Goal: Ask a question

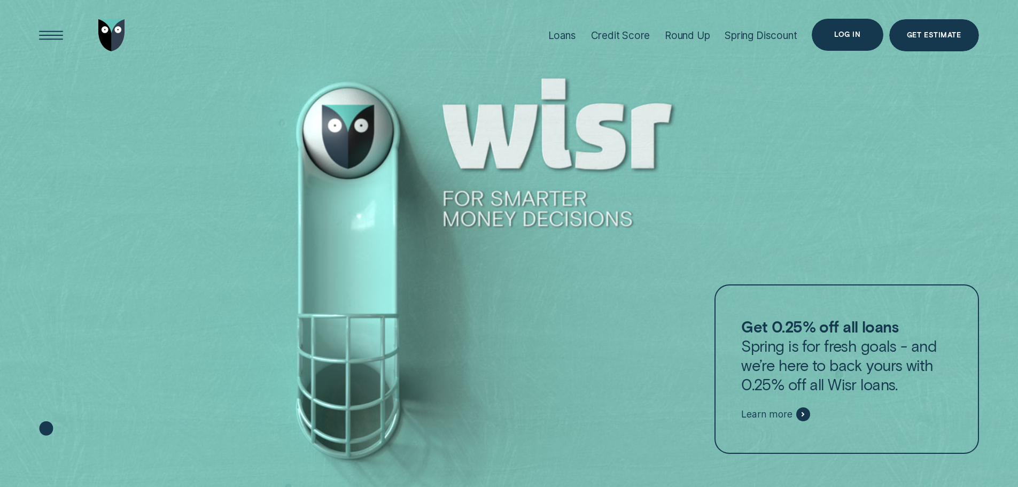
click at [858, 32] on div "Log in" at bounding box center [847, 35] width 26 height 6
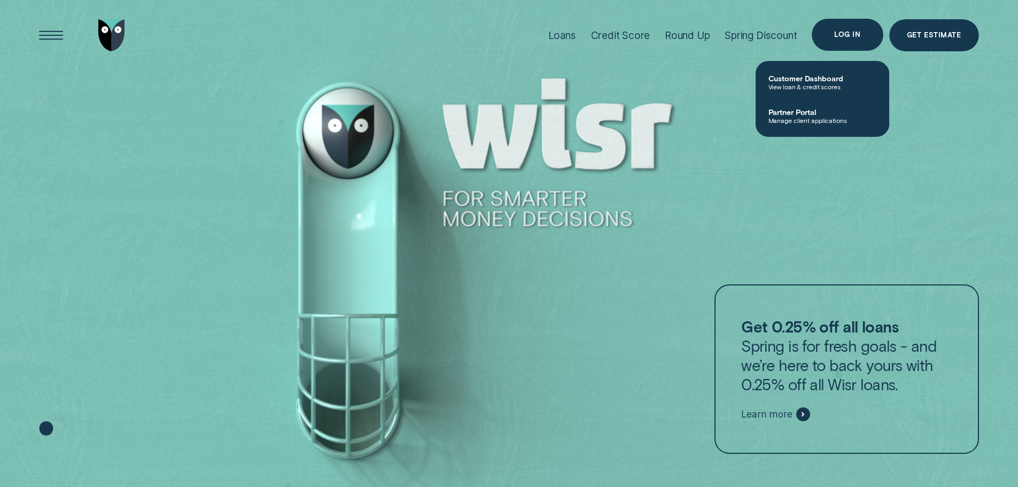
click at [857, 32] on div "Log in" at bounding box center [847, 35] width 26 height 6
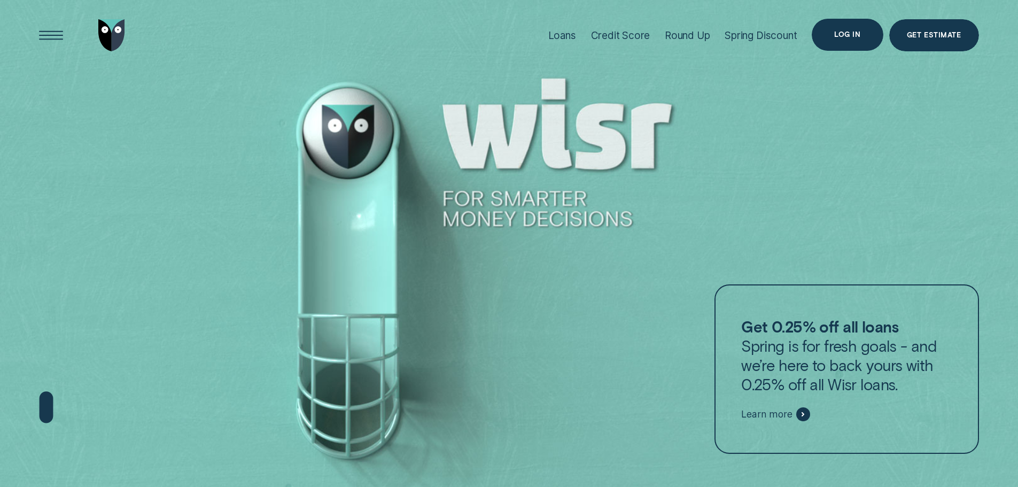
click at [832, 34] on div "Log in" at bounding box center [846, 35] width 71 height 32
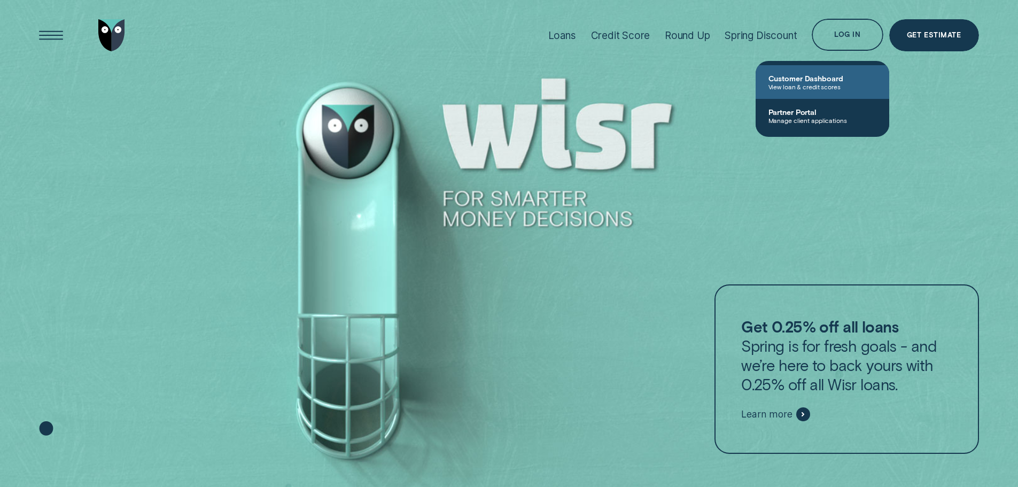
click at [832, 77] on span "Customer Dashboard" at bounding box center [822, 78] width 108 height 9
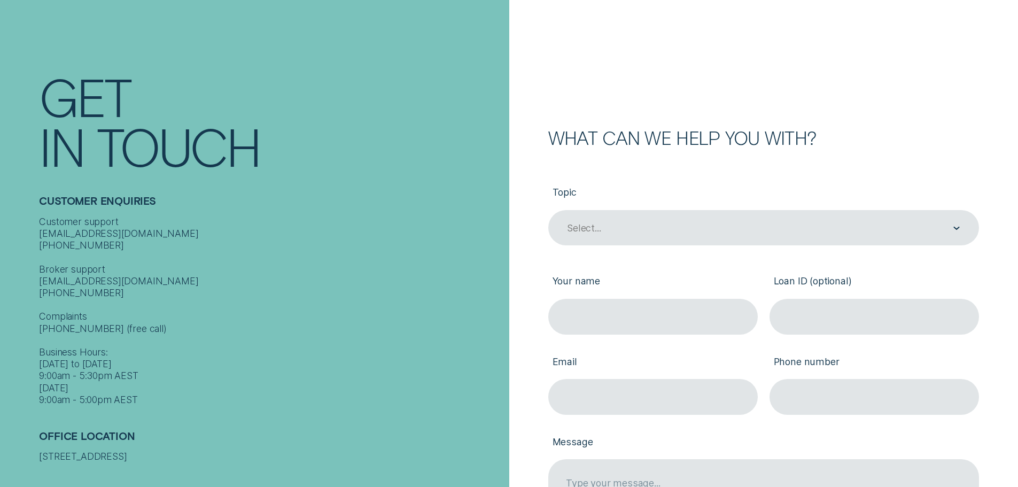
scroll to position [214, 0]
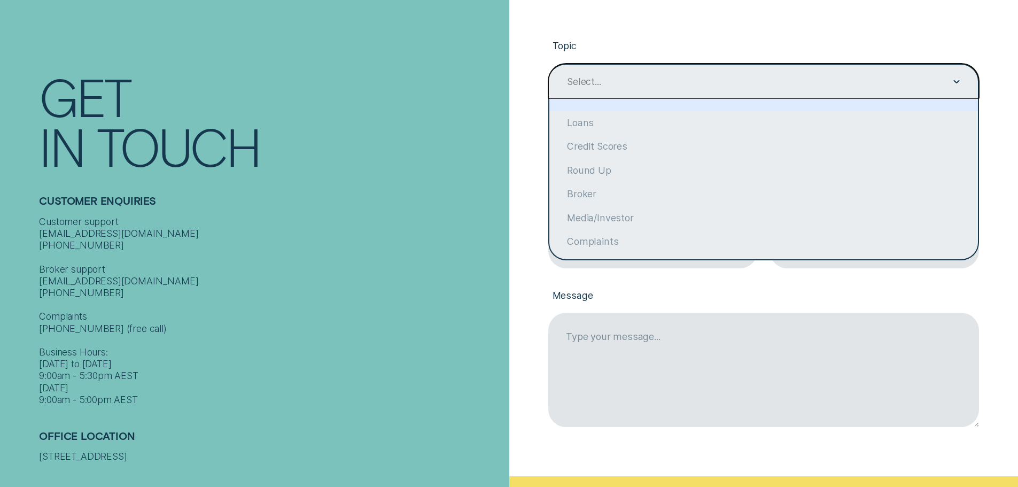
click at [964, 82] on div "Select..." at bounding box center [763, 82] width 431 height 36
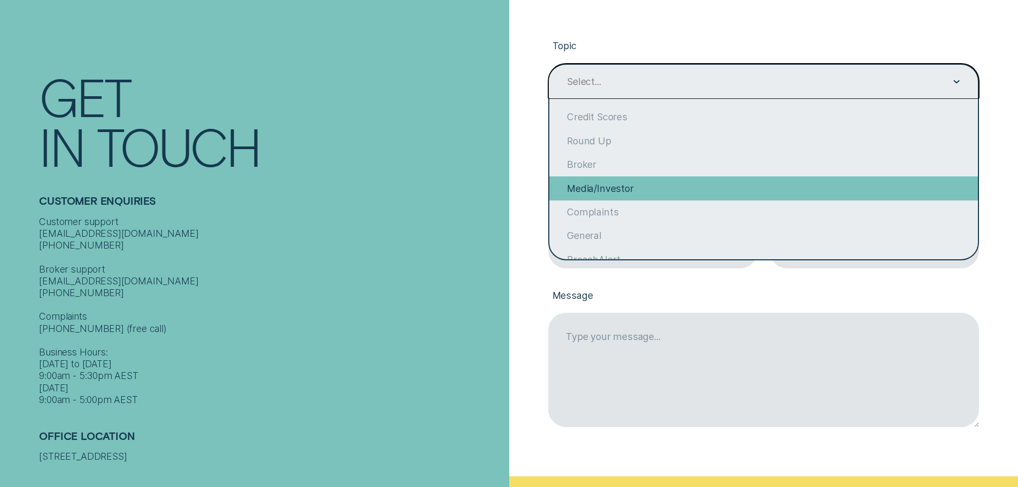
scroll to position [0, 0]
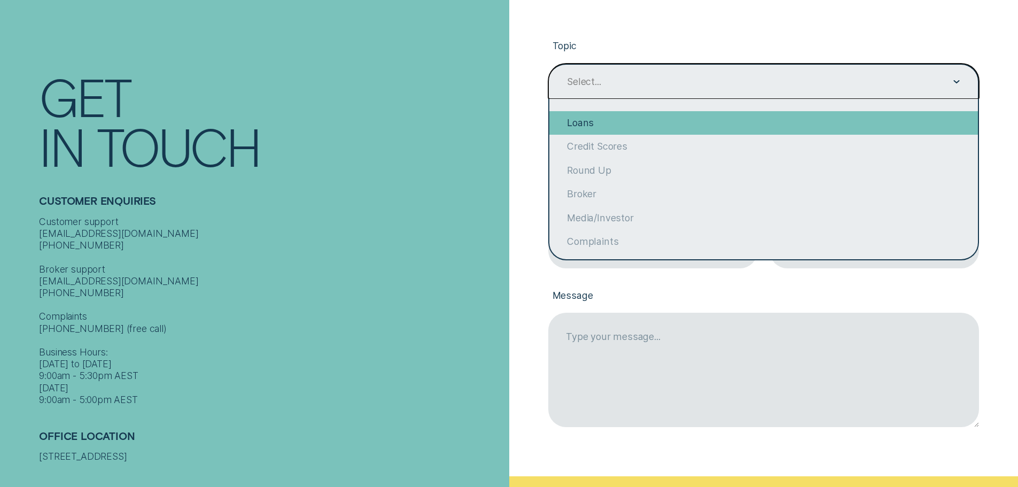
click at [577, 121] on div "Loans" at bounding box center [763, 123] width 428 height 24
type input "Loans"
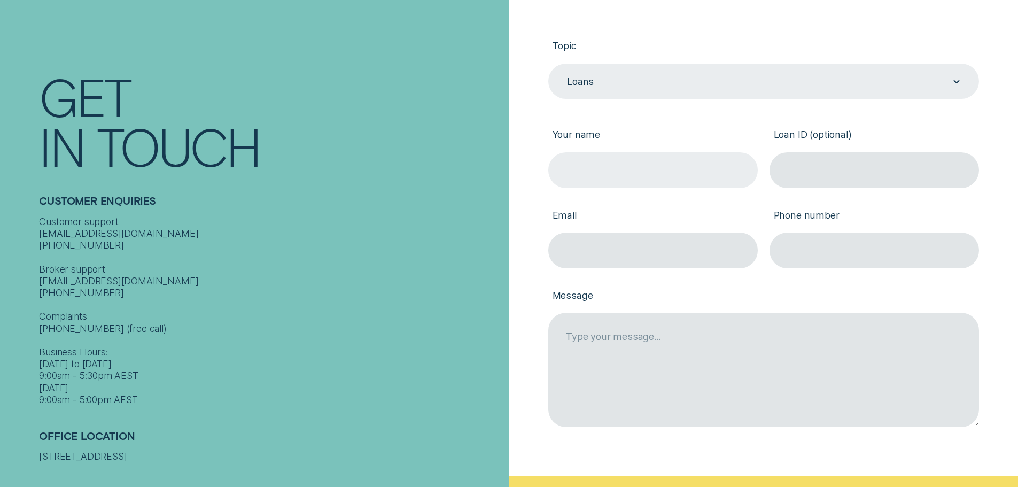
click at [596, 158] on input "Your name" at bounding box center [652, 170] width 209 height 36
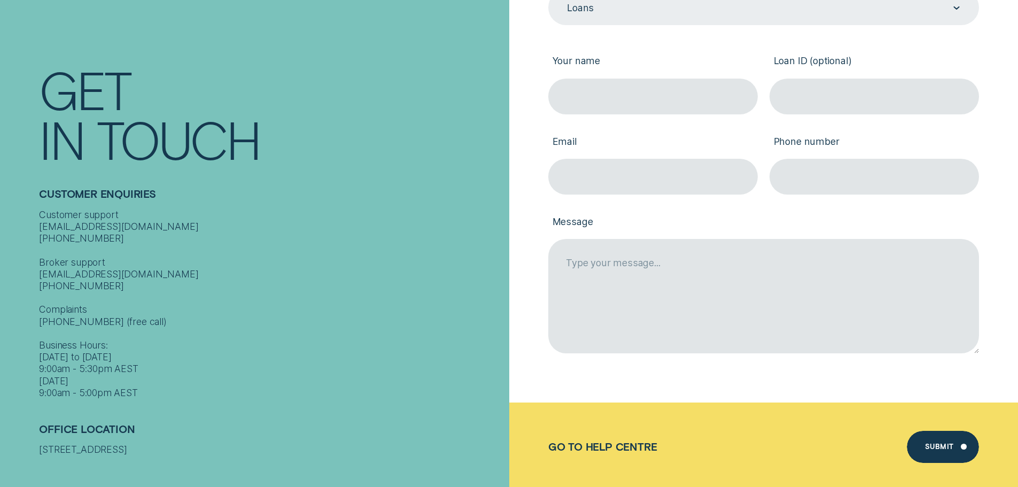
scroll to position [267, 0]
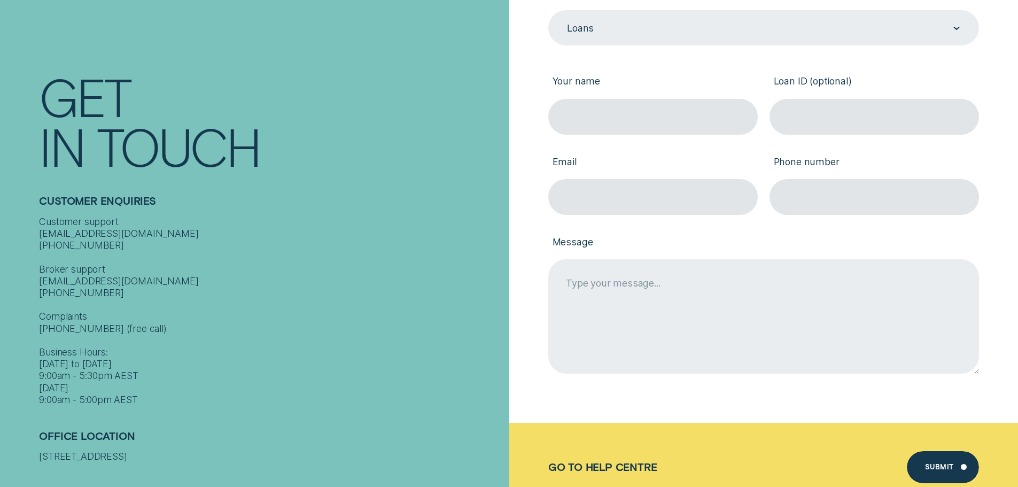
drag, startPoint x: 636, startPoint y: 256, endPoint x: 622, endPoint y: 277, distance: 25.2
click at [627, 271] on div "Message" at bounding box center [763, 295] width 442 height 160
click at [622, 277] on textarea "Message" at bounding box center [763, 316] width 431 height 114
click at [659, 297] on textarea "Good day, how do i increase my repayment amount ? thank you" at bounding box center [763, 316] width 431 height 114
click at [602, 297] on textarea "Good day, how do i increase our loan repayment amount ? thank you" at bounding box center [763, 316] width 431 height 114
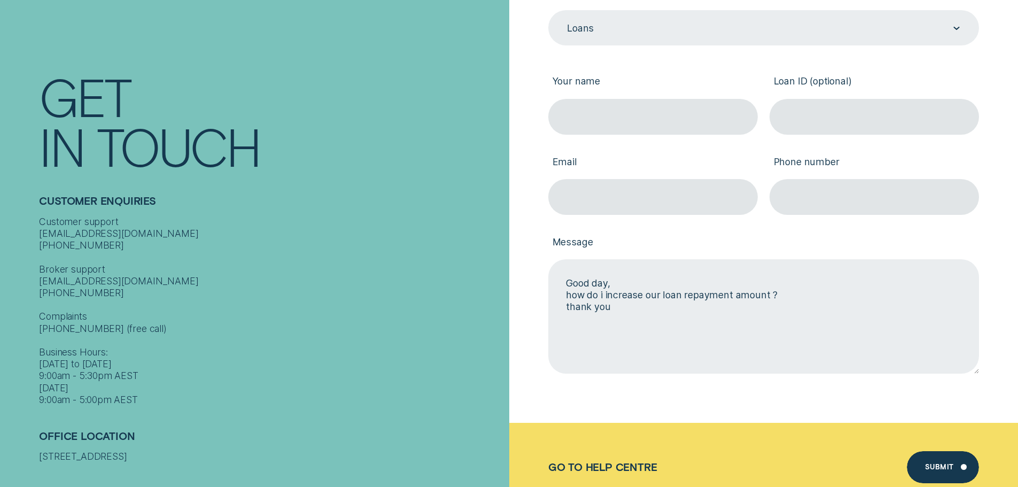
click at [767, 295] on textarea "Good day, how do i increase our loan repayment amount ? thank you" at bounding box center [763, 316] width 431 height 114
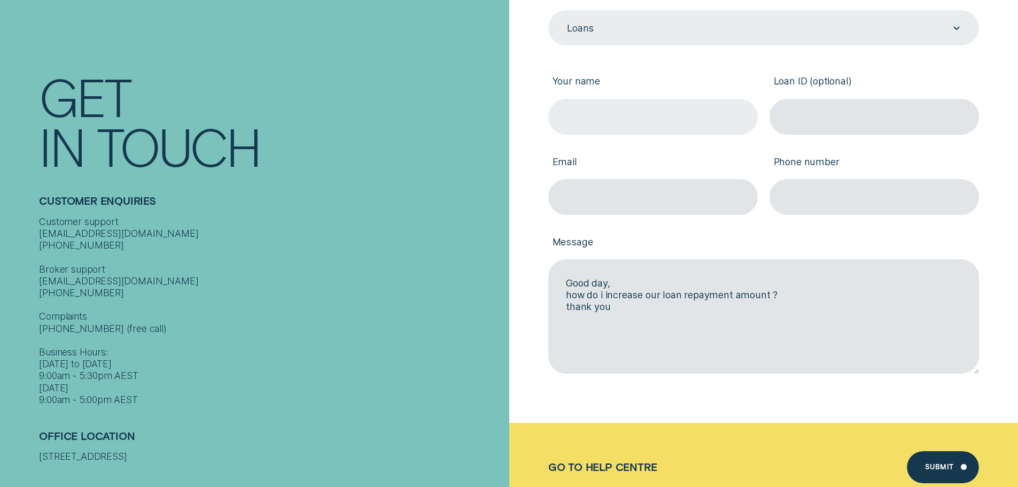
type textarea "Good day, how do i increase our loan repayment amount ? thank you"
click at [585, 120] on input "Your name" at bounding box center [652, 117] width 209 height 36
type input "Sakhile Mbizwo"
type input "sakhile4@icloud.com"
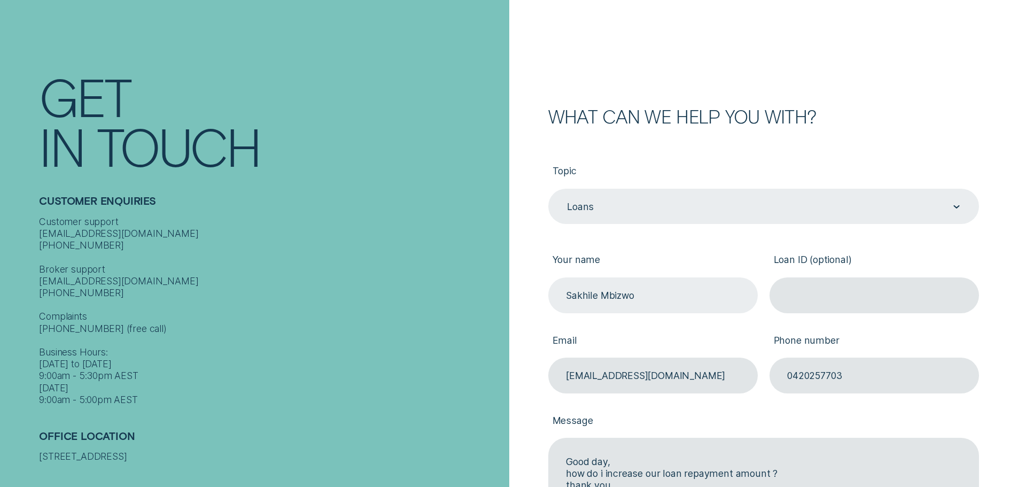
scroll to position [0, 0]
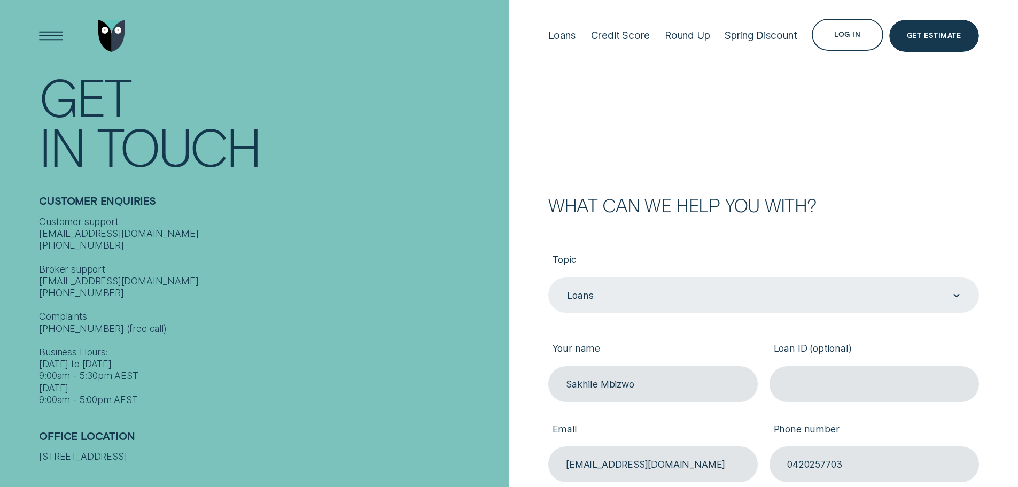
type input "0420257703"
paste input "813263"
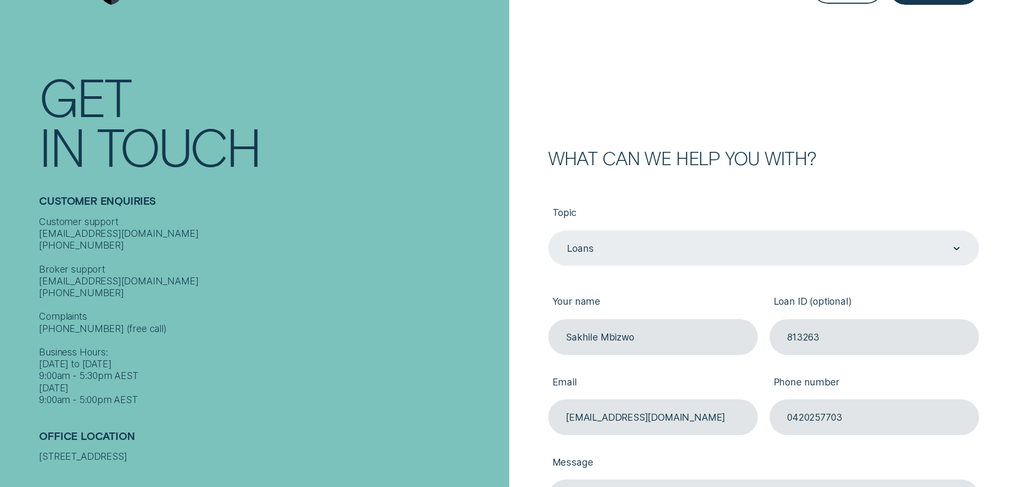
scroll to position [107, 0]
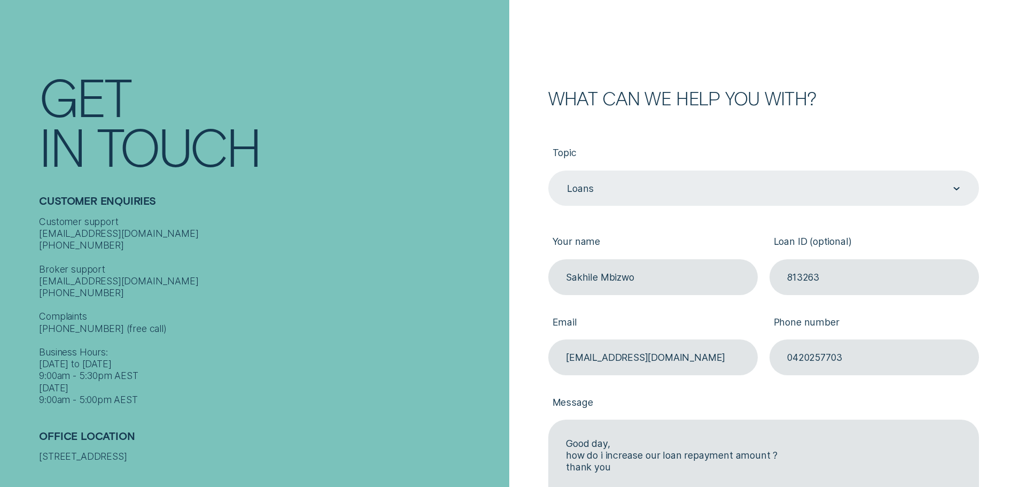
type input "813263"
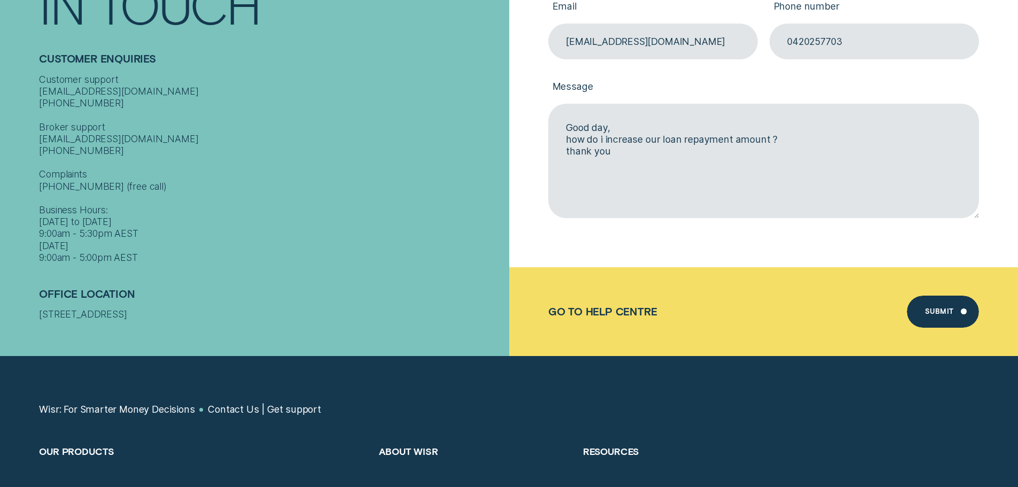
scroll to position [427, 0]
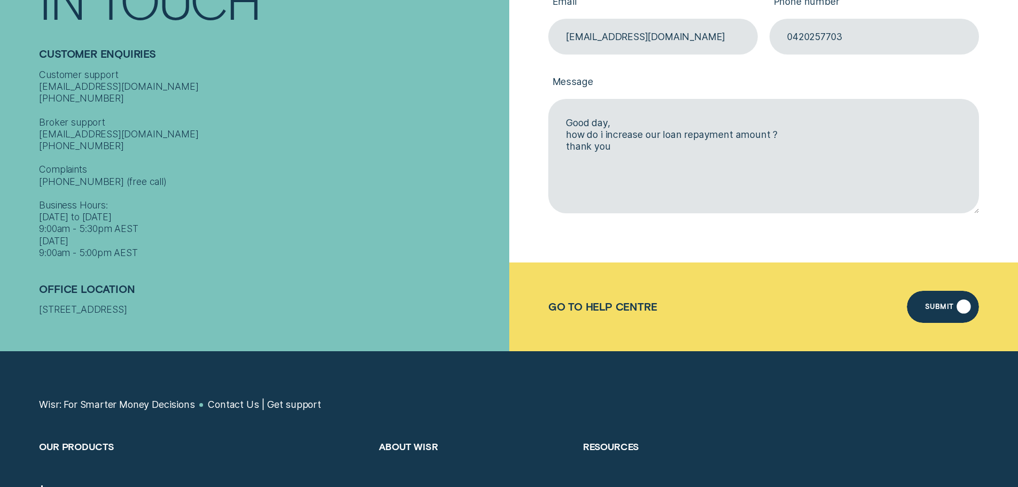
click at [932, 308] on div "Submit" at bounding box center [939, 308] width 29 height 6
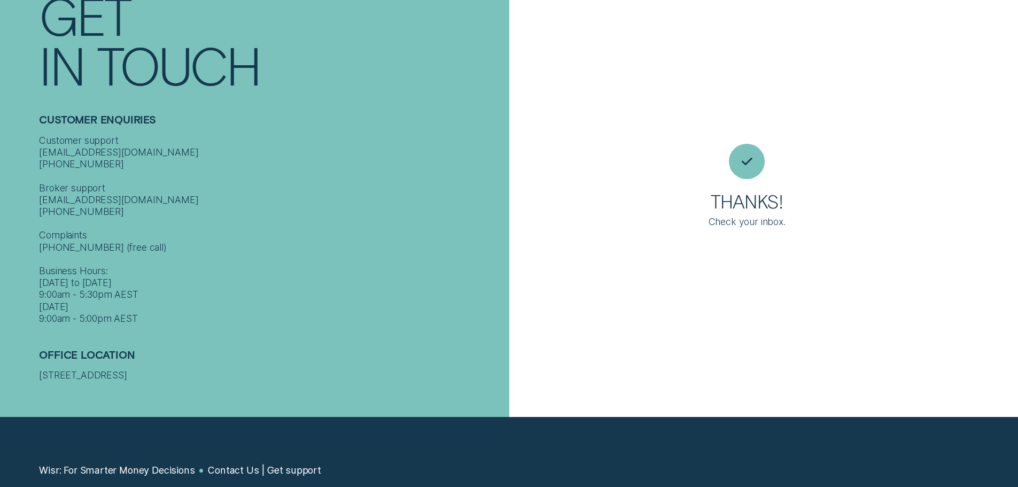
scroll to position [12, 0]
